Goal: Transaction & Acquisition: Download file/media

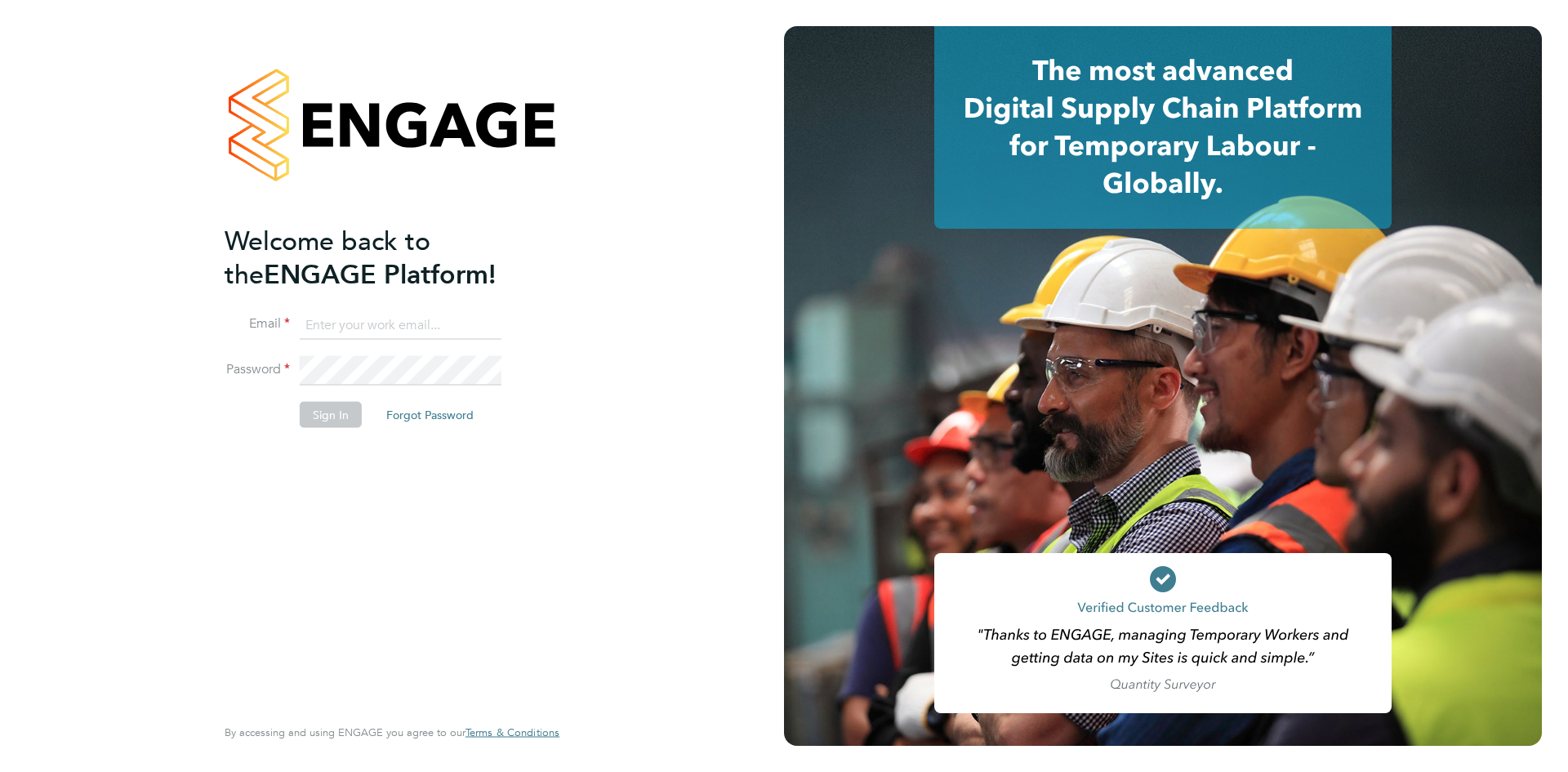
type input "[EMAIL_ADDRESS][DOMAIN_NAME]"
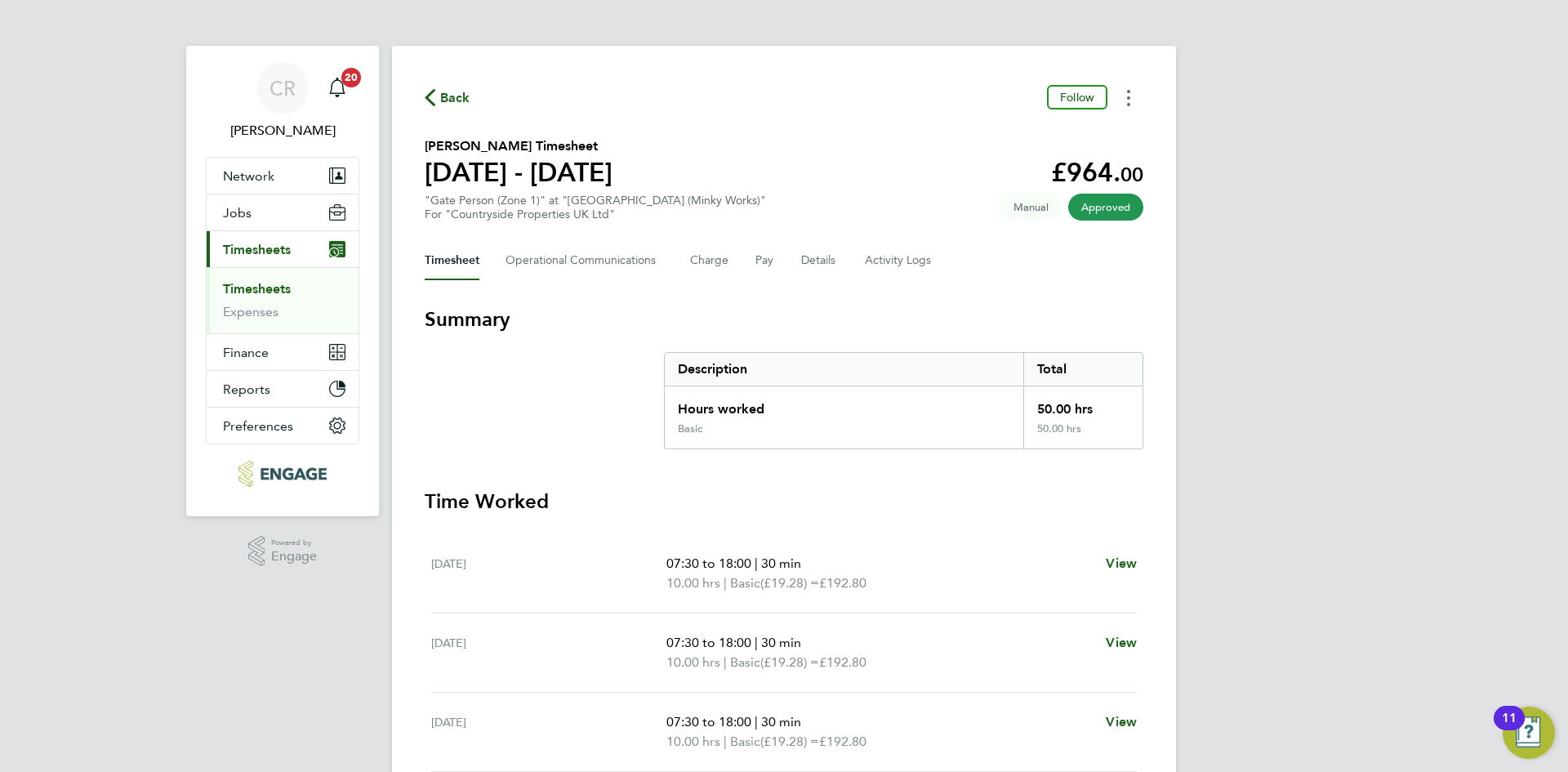
click at [1129, 105] on circle "Timesheets Menu" at bounding box center [1128, 105] width 3 height 3
click at [1049, 133] on link "Download timesheet" at bounding box center [1046, 134] width 196 height 33
click at [1132, 98] on button "Timesheets Menu" at bounding box center [1128, 97] width 29 height 25
click at [1041, 126] on link "Download timesheet" at bounding box center [1046, 134] width 196 height 33
click at [1127, 96] on icon "Timesheets Menu" at bounding box center [1128, 98] width 3 height 16
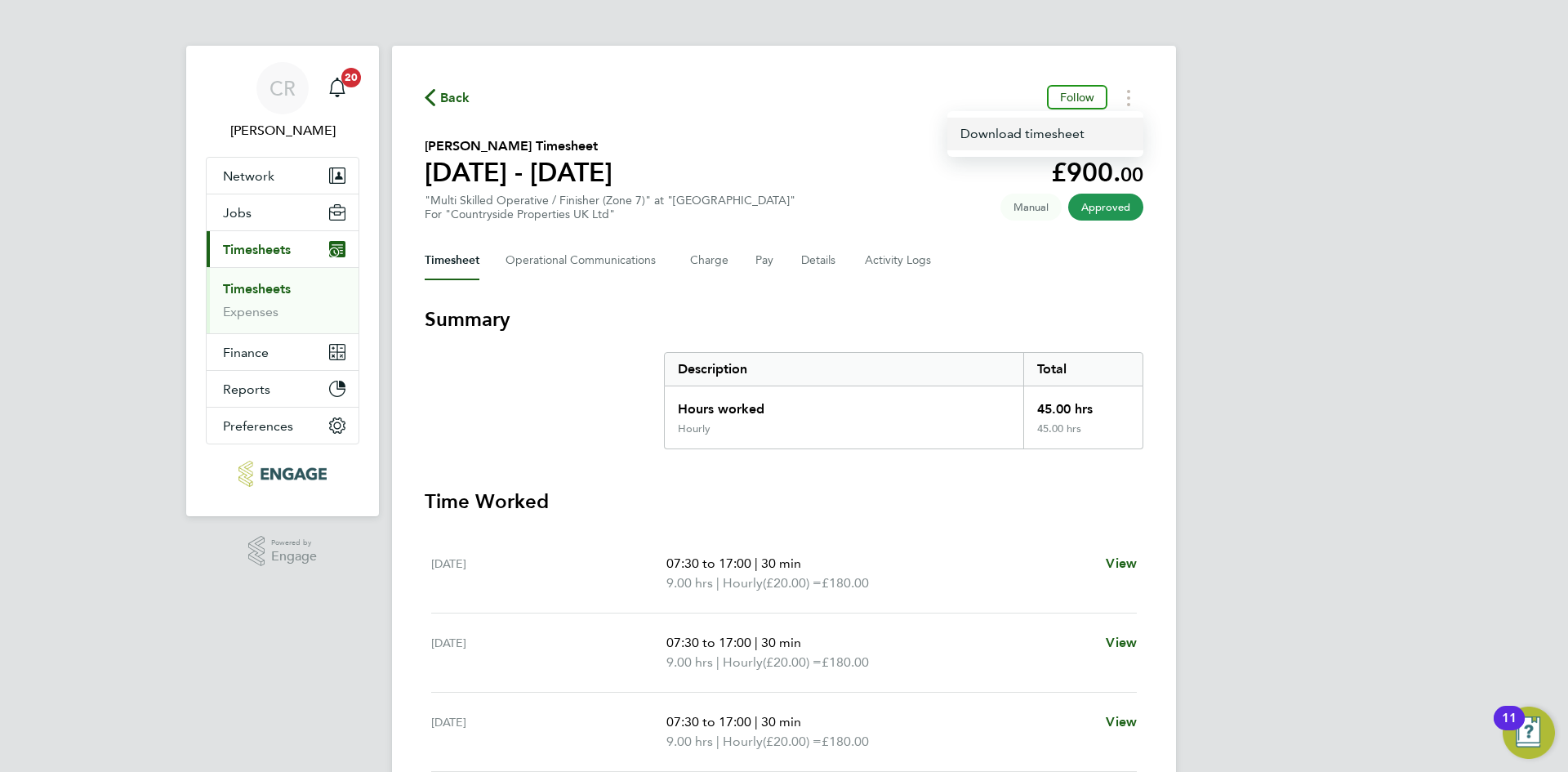
click at [1060, 132] on link "Download timesheet" at bounding box center [1046, 134] width 196 height 33
click at [1124, 100] on button "Timesheets Menu" at bounding box center [1128, 97] width 29 height 25
click at [1005, 126] on link "Download timesheet" at bounding box center [1046, 134] width 196 height 33
click at [1127, 103] on button "Timesheets Menu" at bounding box center [1128, 97] width 29 height 25
click at [1033, 132] on link "Download timesheet" at bounding box center [1046, 134] width 196 height 33
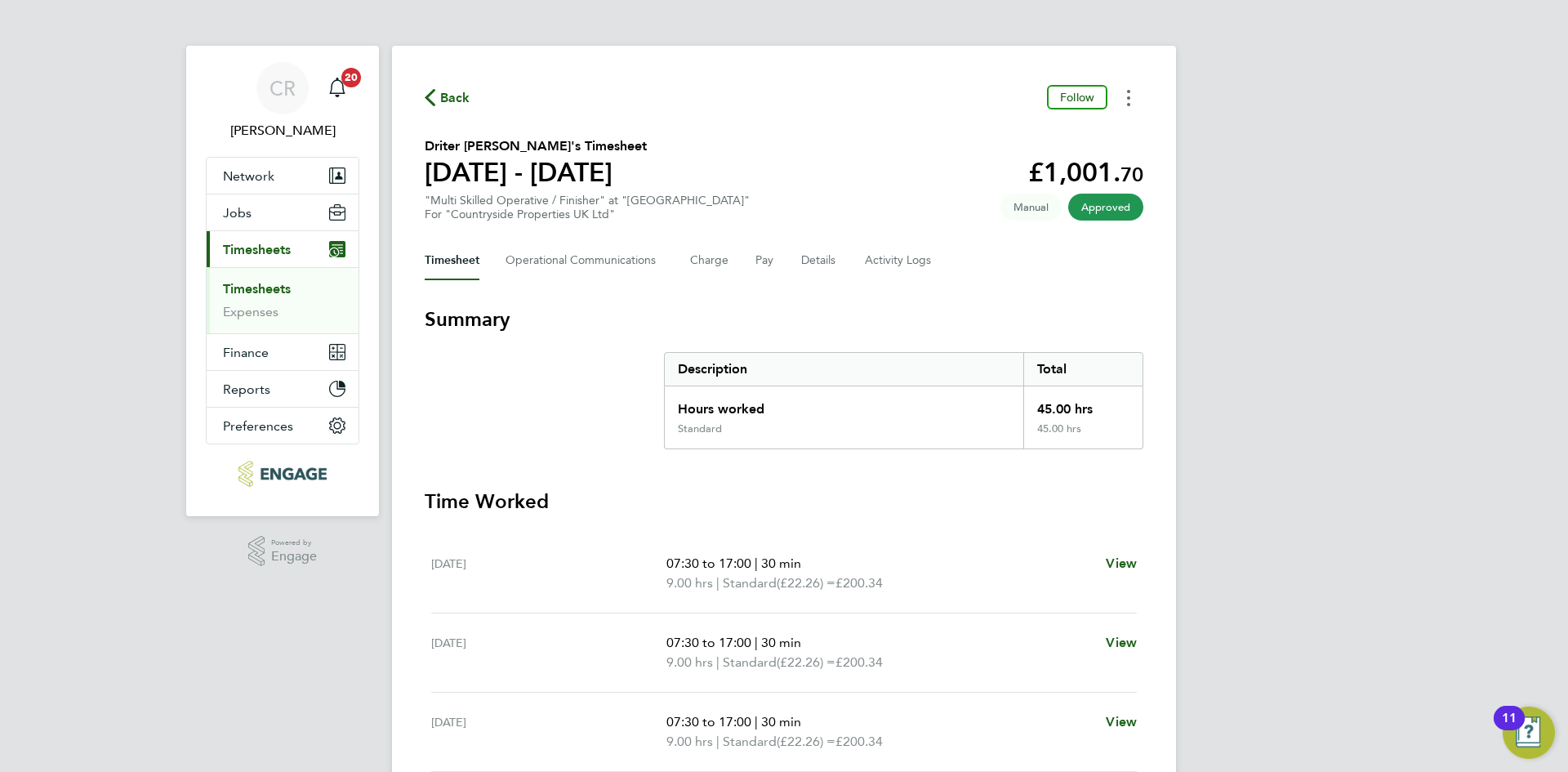
click at [1125, 97] on button "Timesheets Menu" at bounding box center [1128, 97] width 29 height 25
click at [1054, 128] on link "Download timesheet" at bounding box center [1046, 134] width 196 height 33
click at [1125, 107] on button "Timesheets Menu" at bounding box center [1128, 97] width 29 height 25
click at [1069, 129] on link "Download timesheet" at bounding box center [1046, 134] width 196 height 33
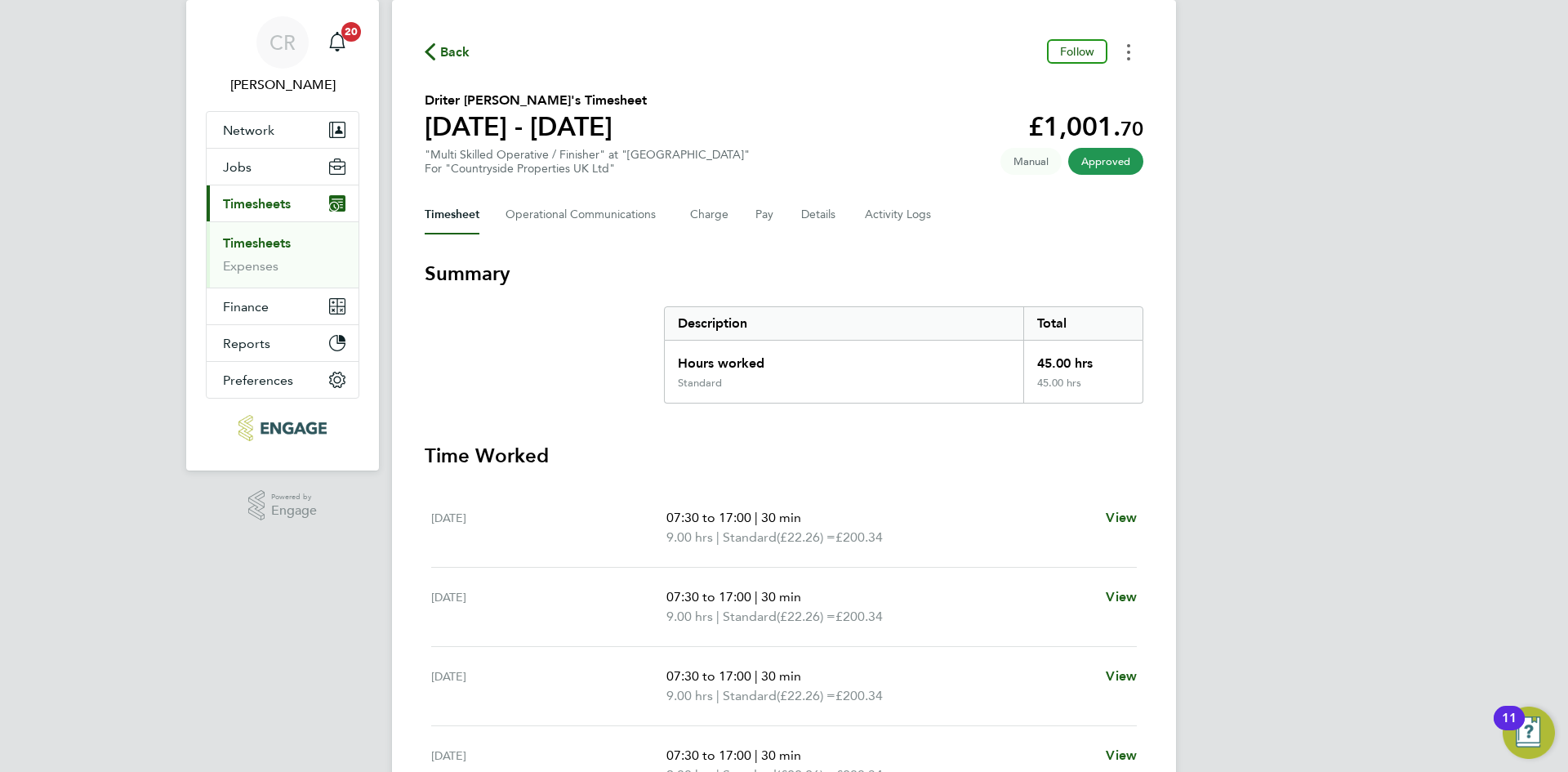
scroll to position [82, 0]
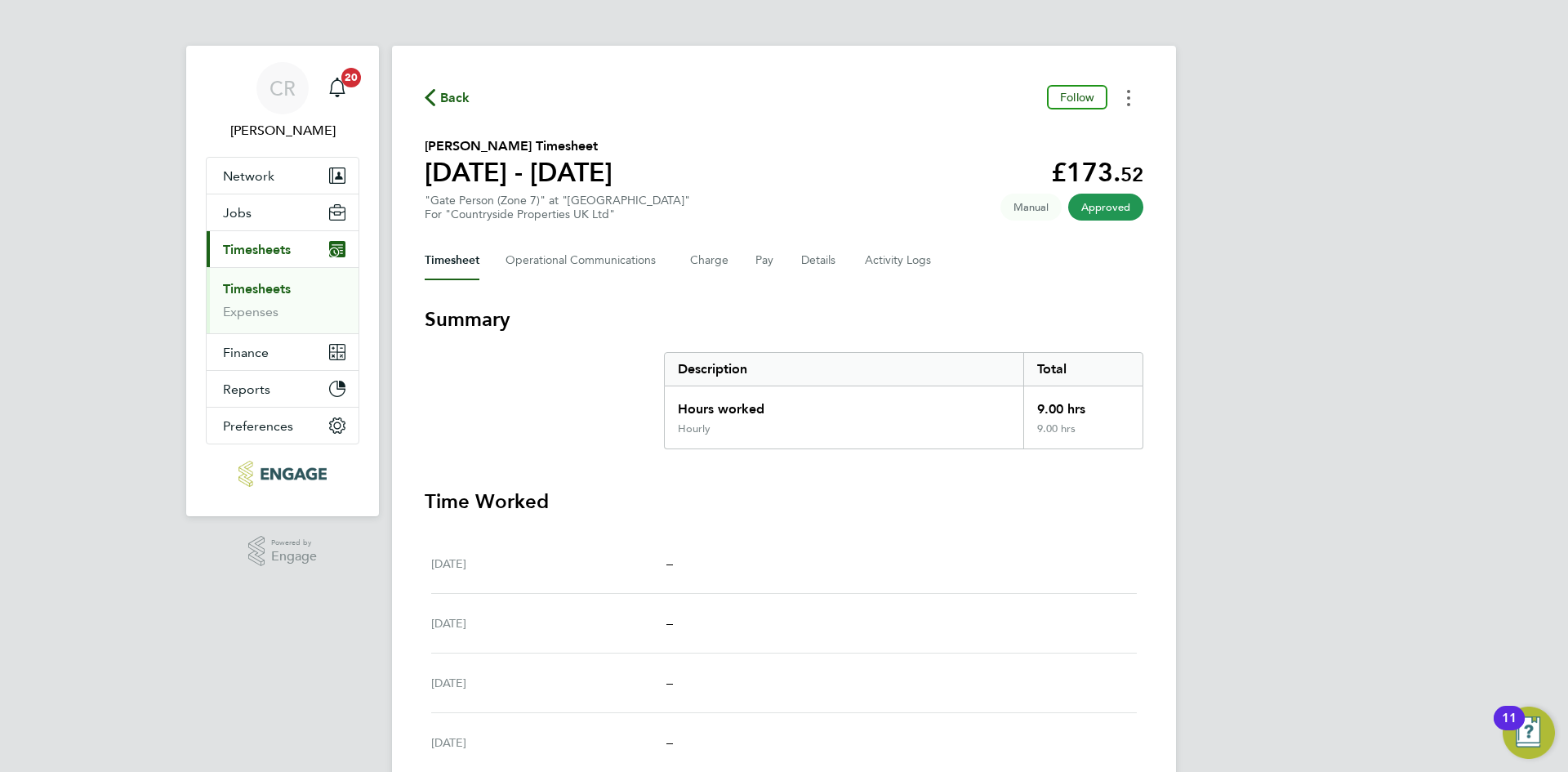
click at [1128, 100] on icon "Timesheets Menu" at bounding box center [1128, 98] width 3 height 16
click at [1012, 134] on link "Download timesheet" at bounding box center [1046, 134] width 196 height 33
